Goal: Check status

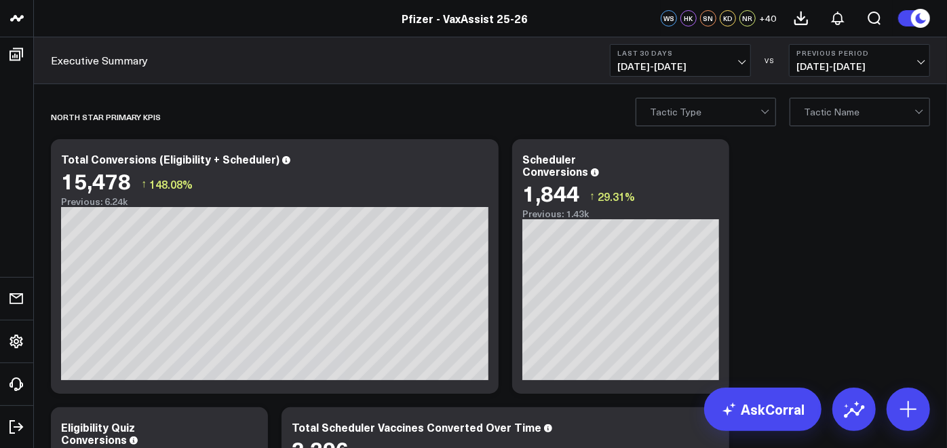
click at [689, 56] on b "Last 30 Days" at bounding box center [681, 53] width 126 height 8
click at [715, 66] on span "[DATE] - [DATE]" at bounding box center [681, 66] width 126 height 11
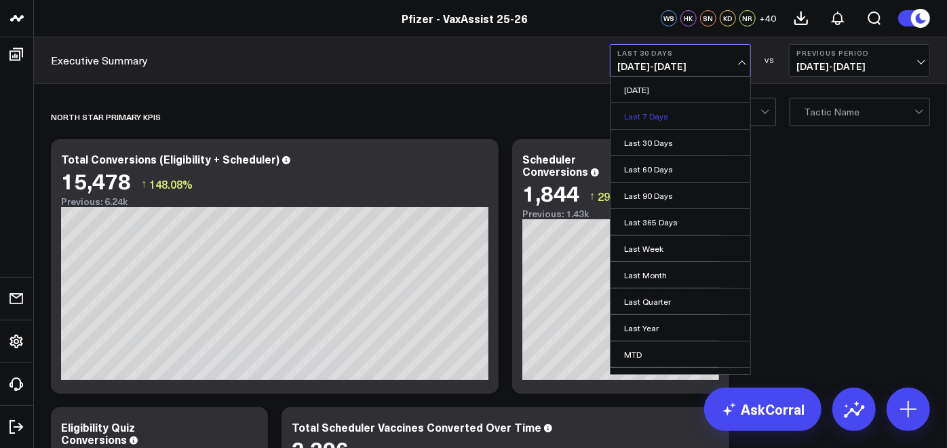
click at [696, 113] on link "Last 7 Days" at bounding box center [681, 116] width 140 height 26
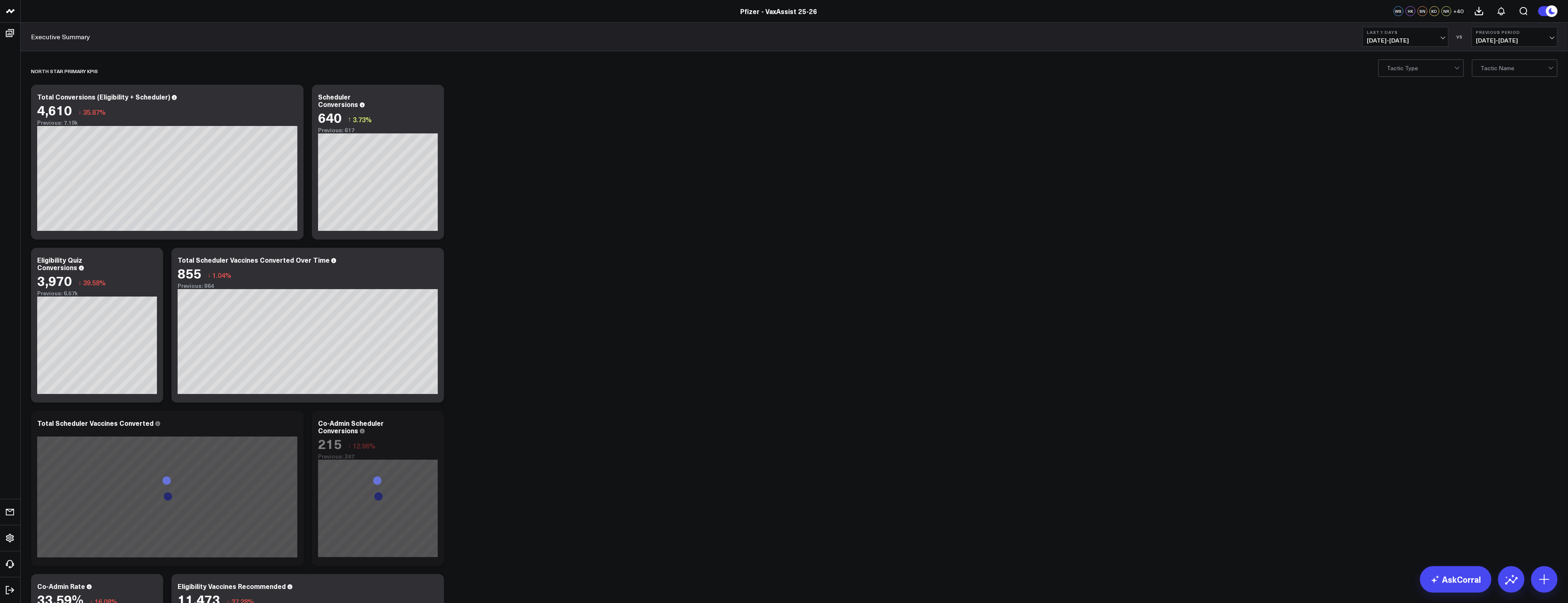
scroll to position [23, 0]
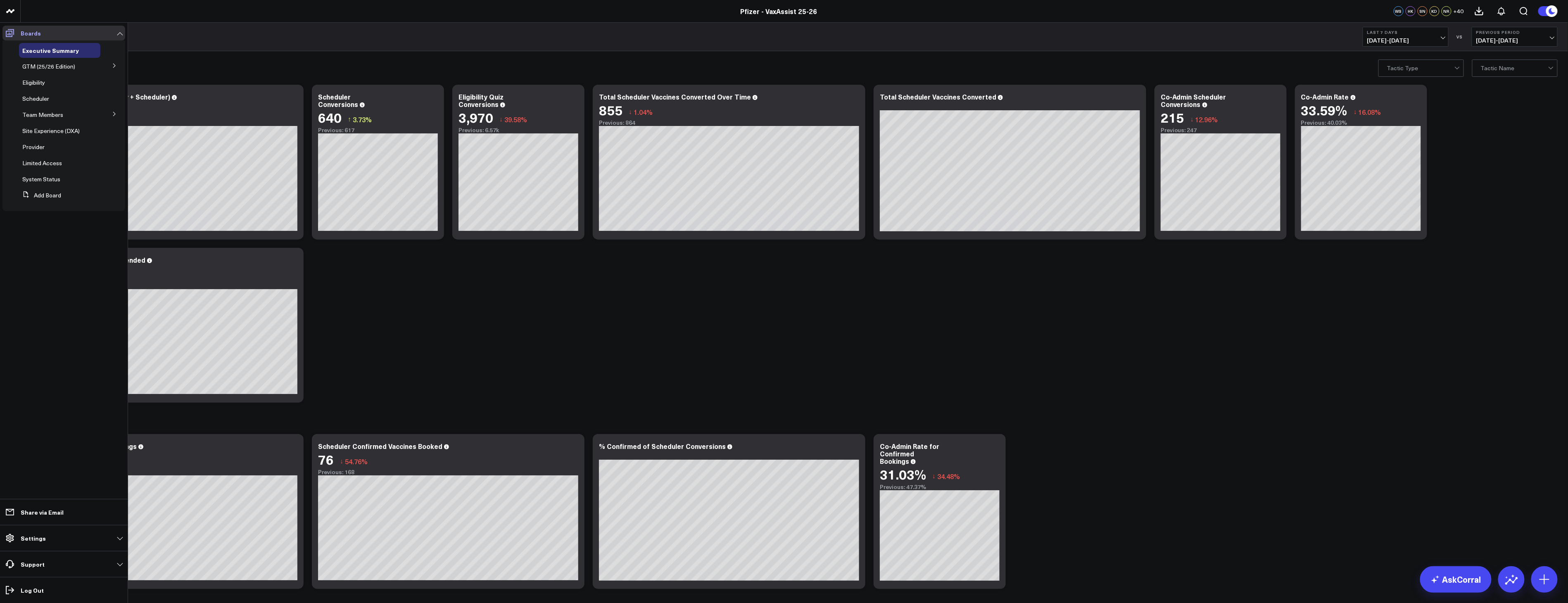
click at [9, 28] on icon at bounding box center [10, 33] width 10 height 10
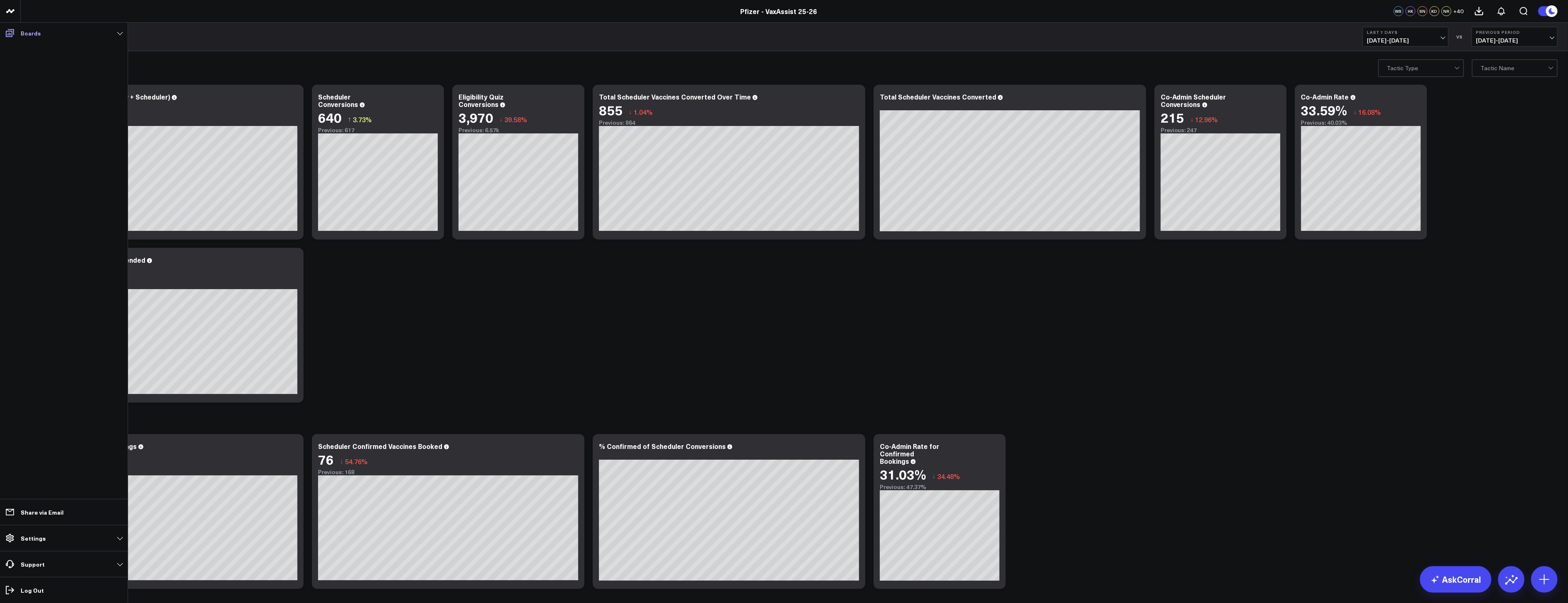
click at [15, 30] on span at bounding box center [10, 33] width 15 height 15
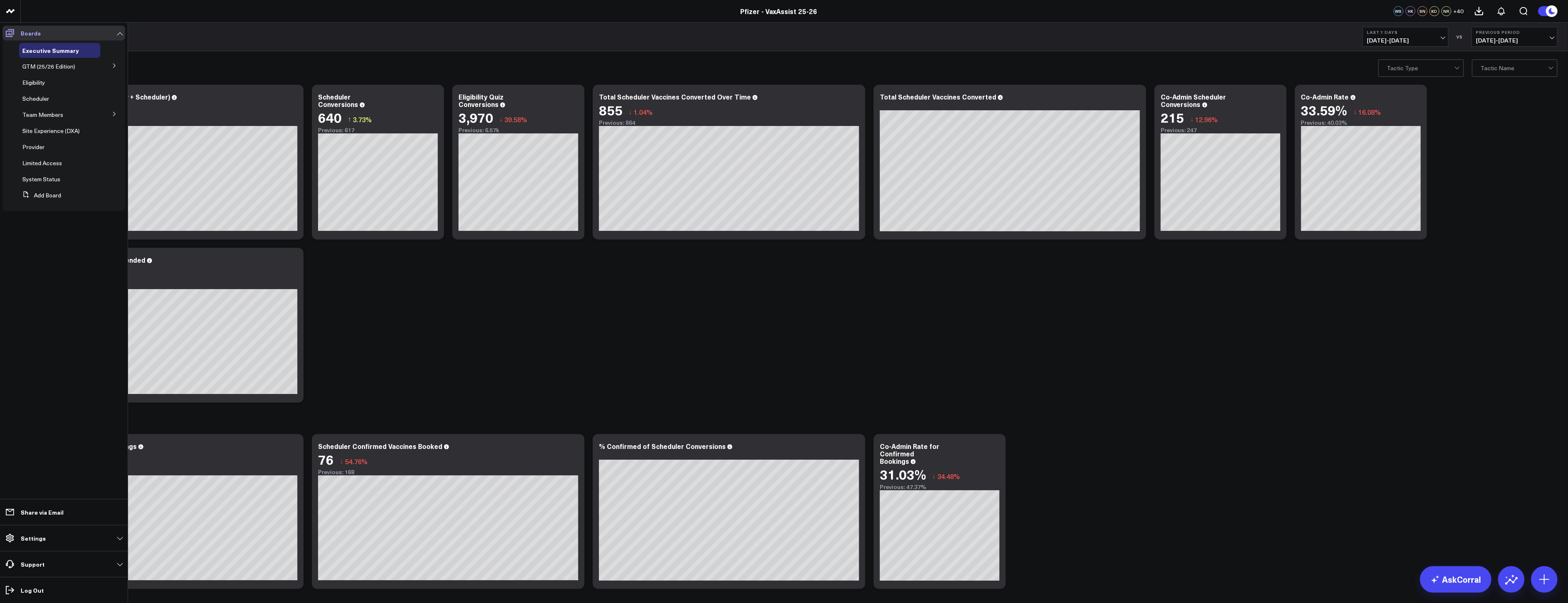
click at [9, 34] on icon at bounding box center [10, 33] width 10 height 10
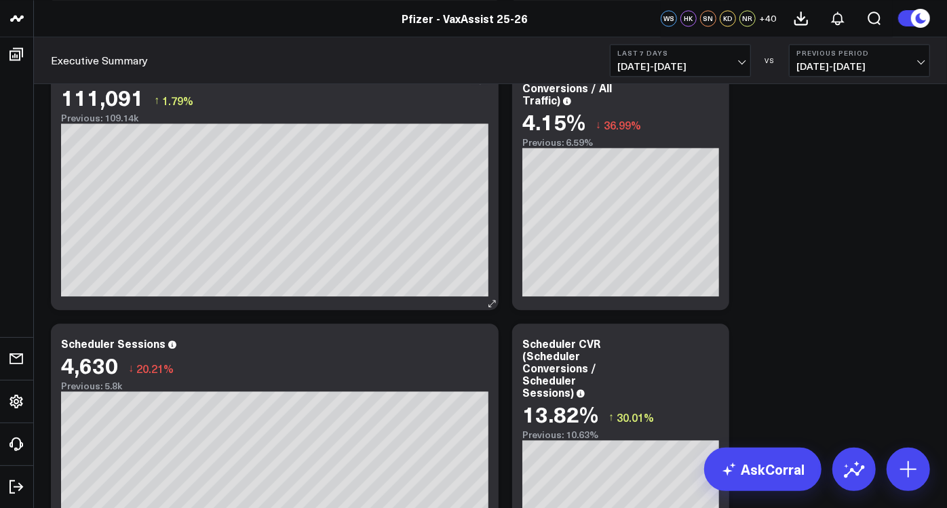
scroll to position [2111, 0]
